Goal: Task Accomplishment & Management: Use online tool/utility

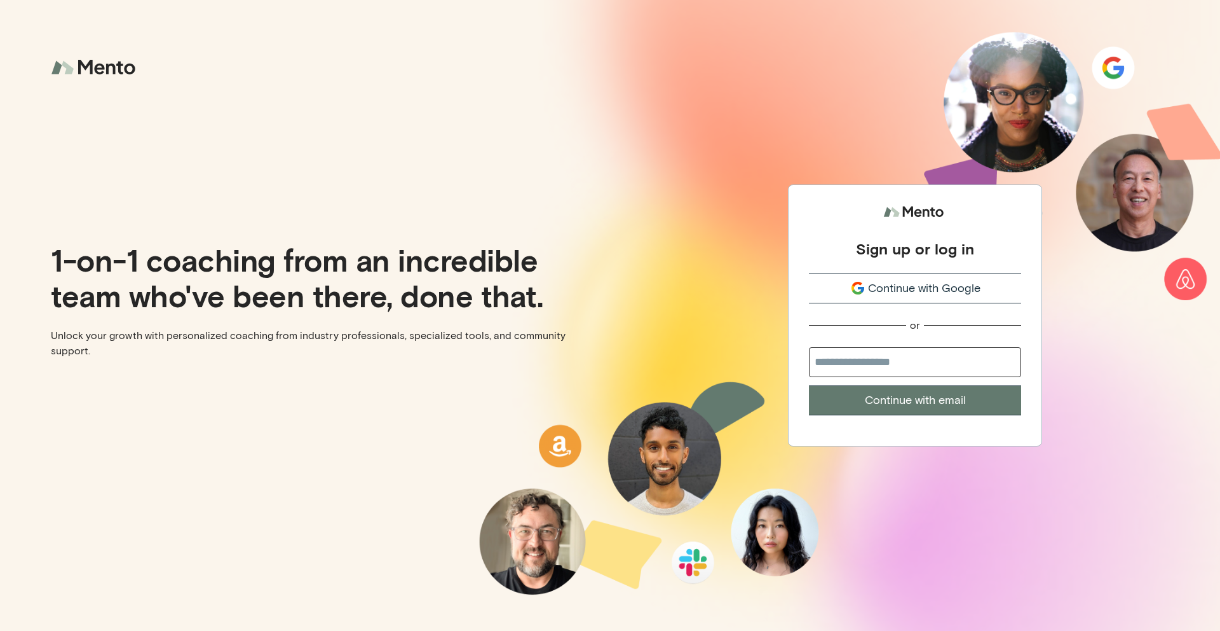
click at [919, 288] on span "Continue with Google" at bounding box center [924, 288] width 113 height 17
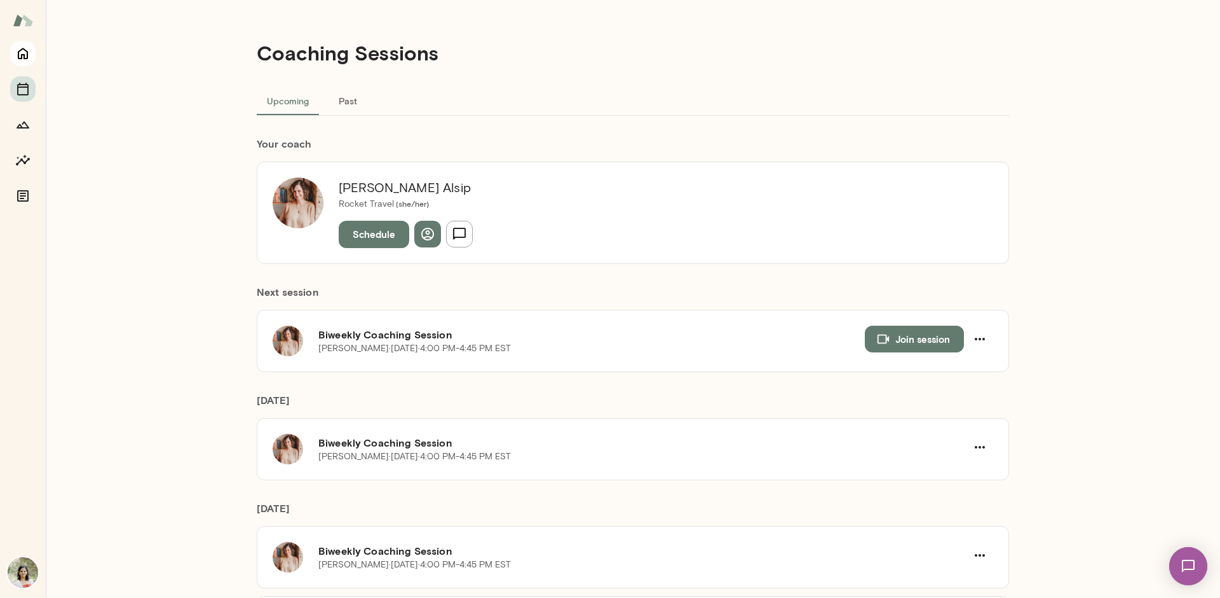
click at [25, 51] on icon "Home" at bounding box center [23, 53] width 10 height 11
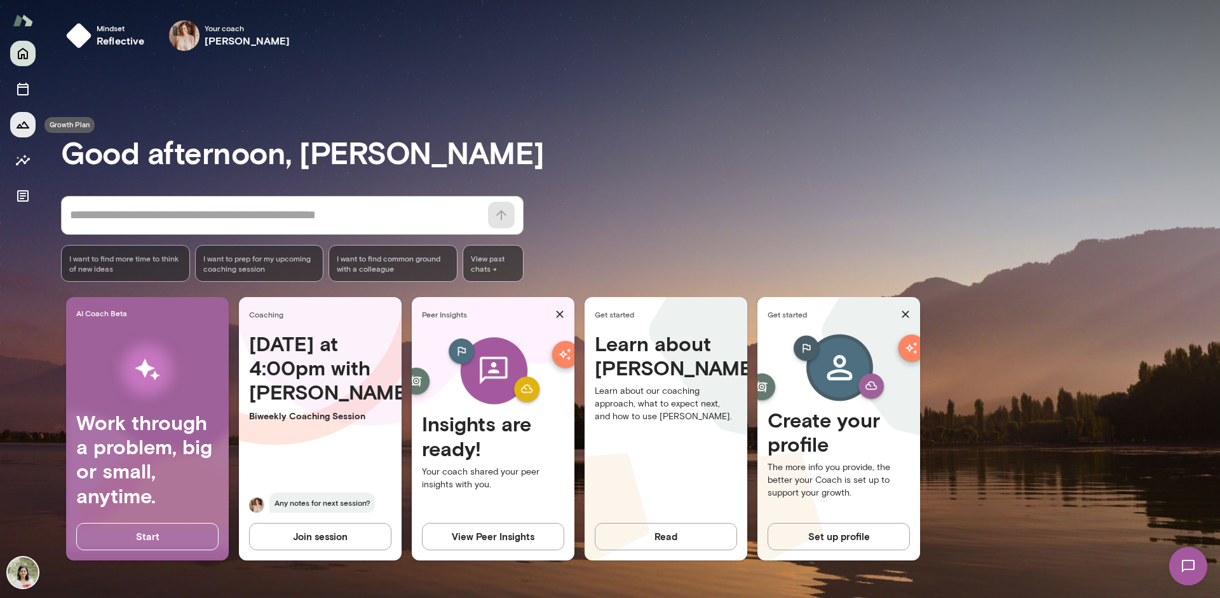
click at [22, 120] on icon "Growth Plan" at bounding box center [22, 124] width 15 height 15
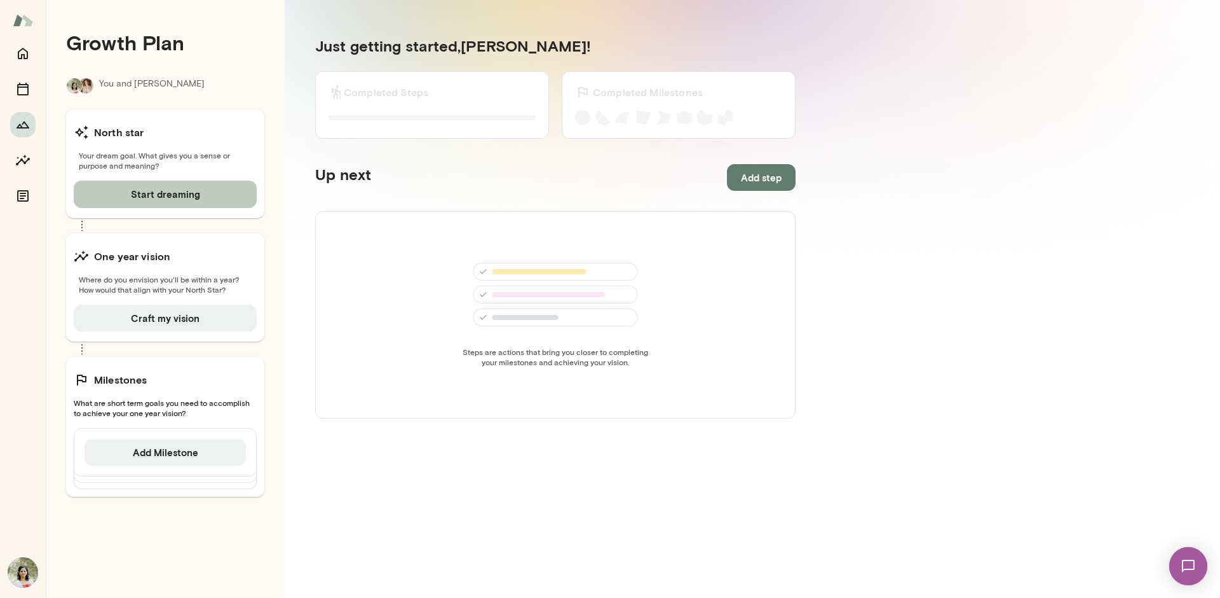
click at [200, 188] on button "Start dreaming" at bounding box center [165, 194] width 183 height 27
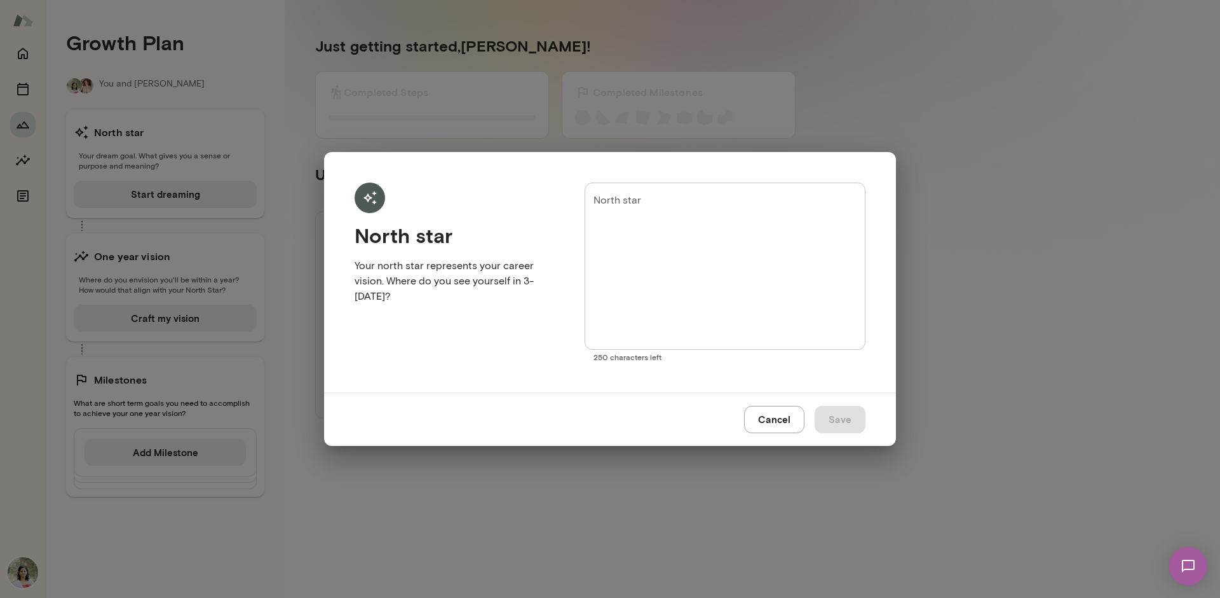
click at [780, 426] on button "Cancel" at bounding box center [774, 419] width 60 height 27
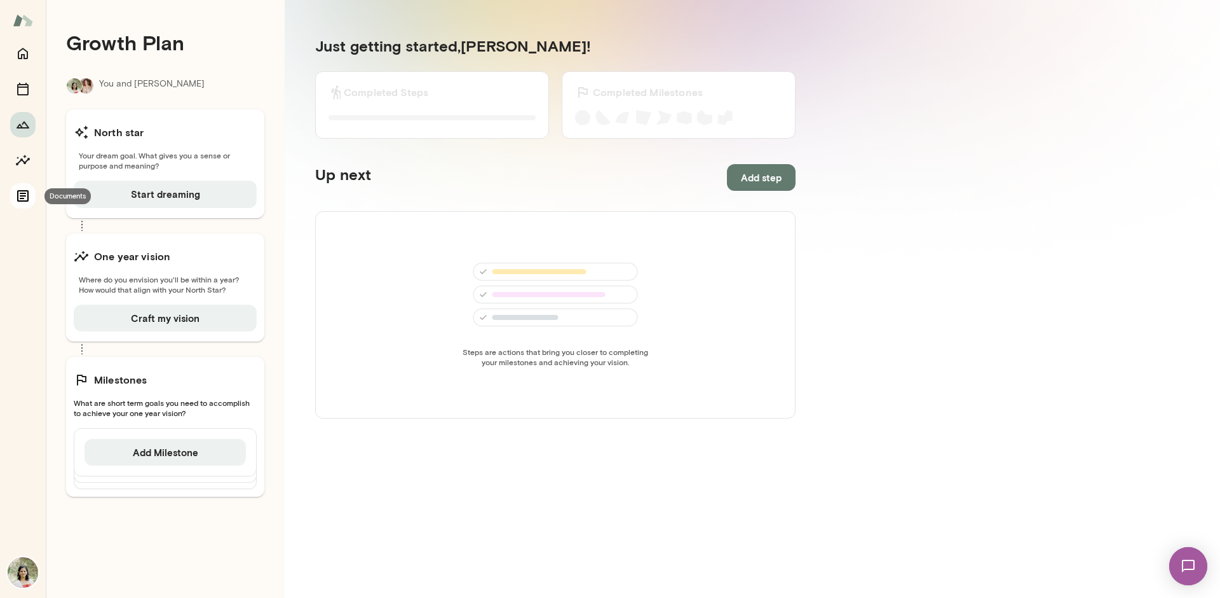
click at [22, 198] on icon "Documents" at bounding box center [22, 195] width 11 height 11
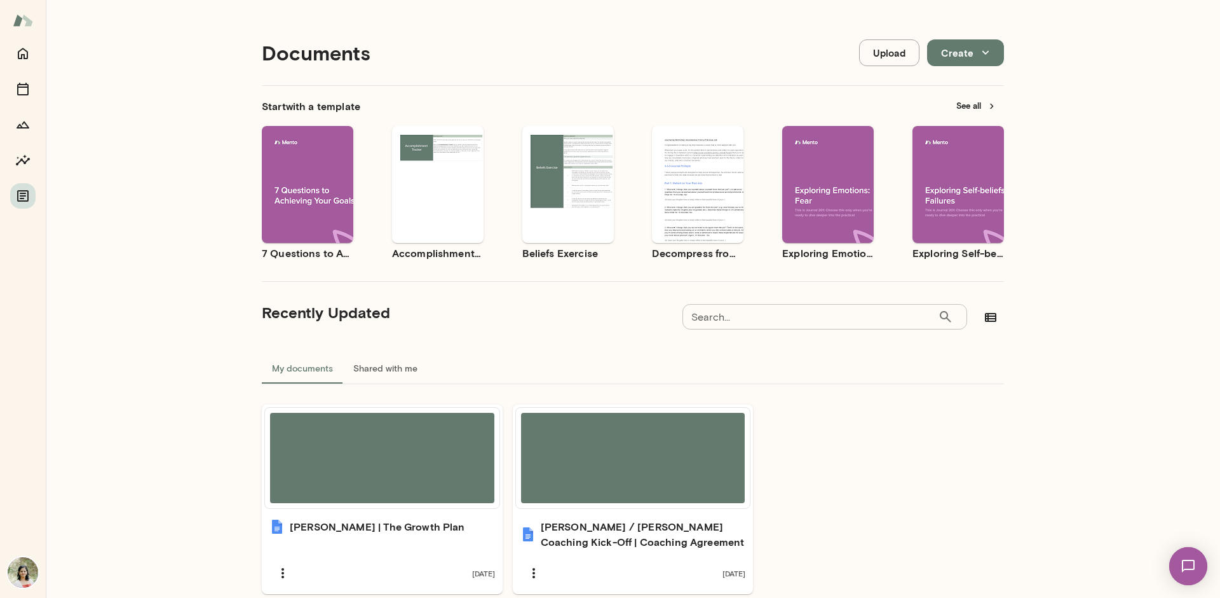
scroll to position [57, 0]
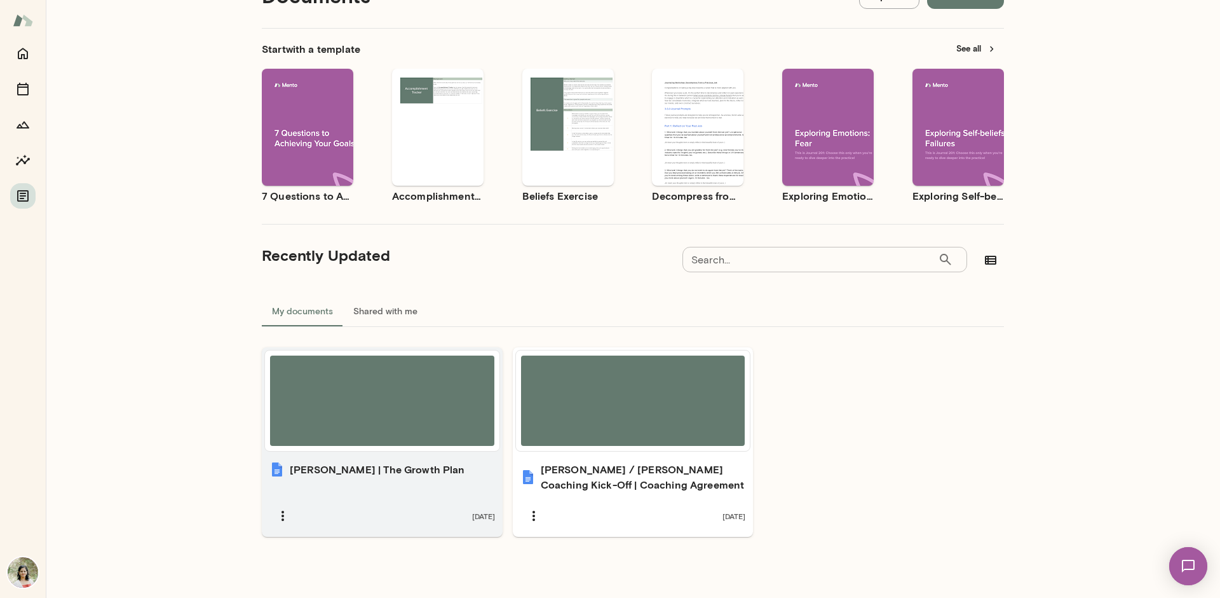
click at [357, 484] on div "Geetika | The Growth Plan 3 months ago" at bounding box center [382, 495] width 241 height 83
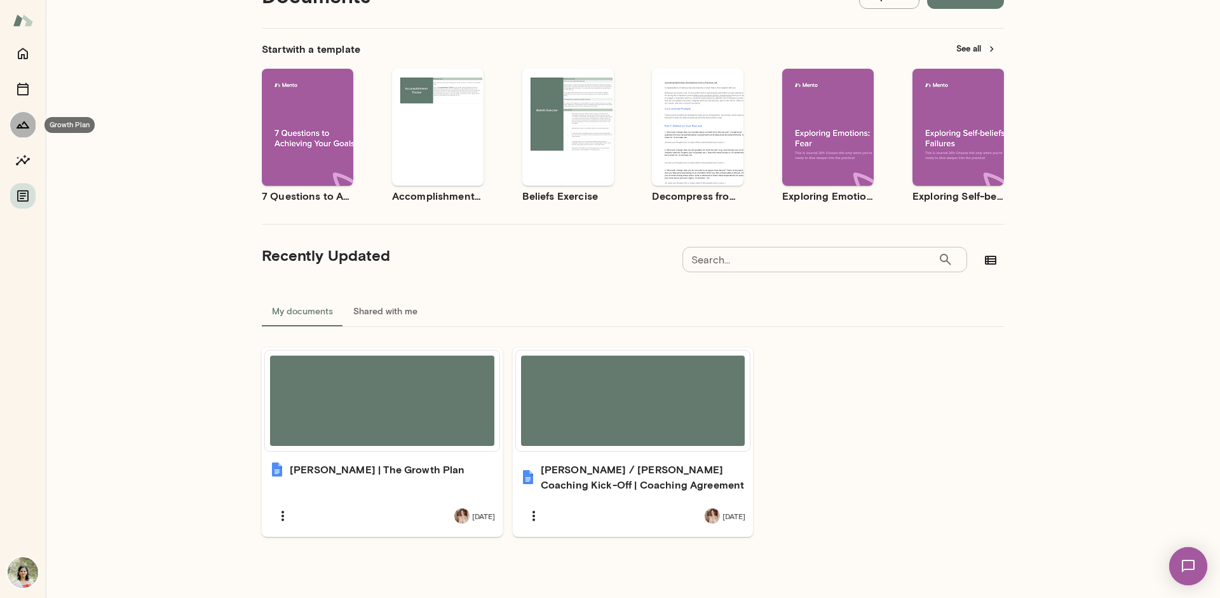
click at [15, 121] on icon "Growth Plan" at bounding box center [22, 124] width 15 height 15
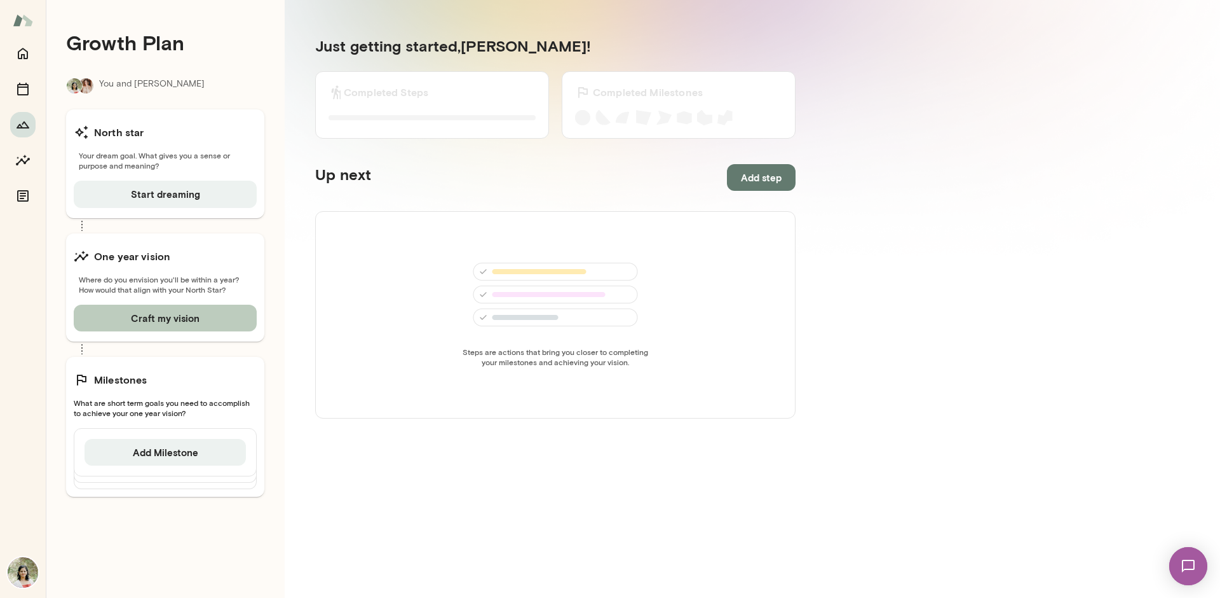
click at [158, 318] on button "Craft my vision" at bounding box center [165, 317] width 183 height 27
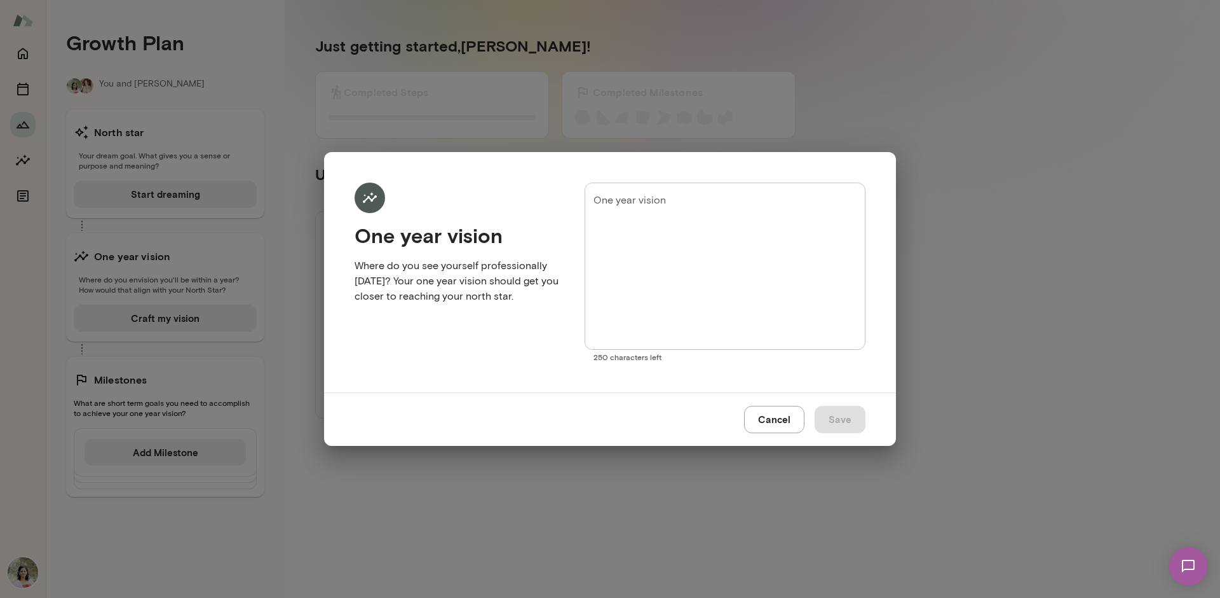
click at [776, 416] on button "Cancel" at bounding box center [774, 419] width 60 height 27
